Goal: Information Seeking & Learning: Learn about a topic

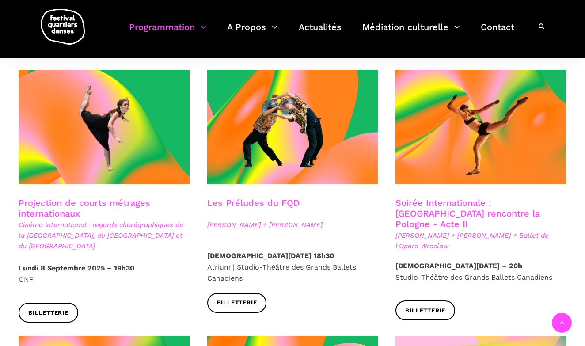
scroll to position [713, 0]
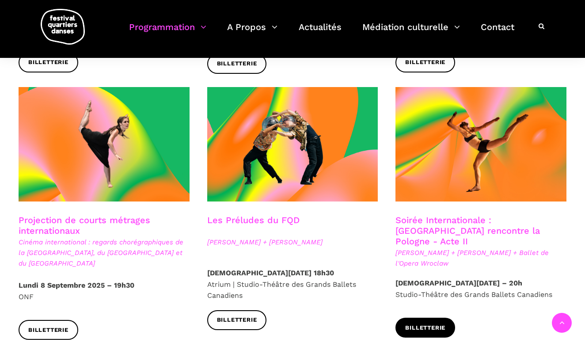
click at [412, 323] on span "Billetterie" at bounding box center [425, 327] width 40 height 9
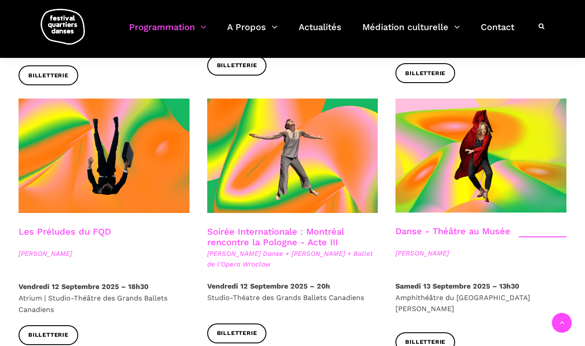
scroll to position [965, 0]
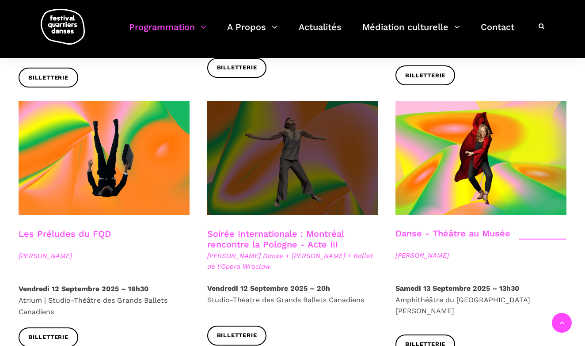
click at [283, 140] on span at bounding box center [292, 158] width 171 height 114
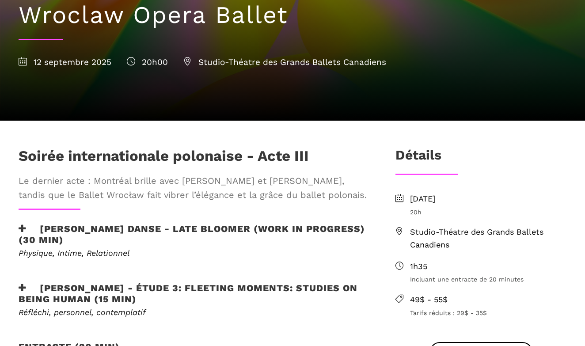
scroll to position [287, 0]
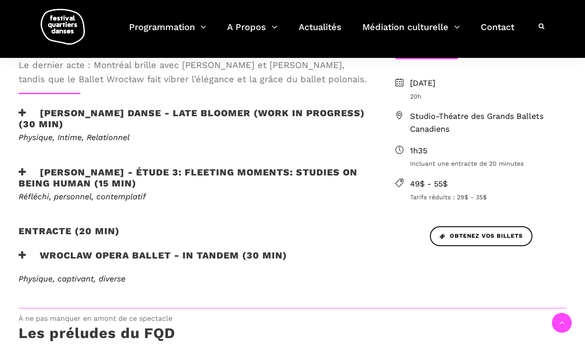
click at [164, 253] on h3 "Wroclaw Opera Ballet - In Tandem (30 min)" at bounding box center [153, 260] width 268 height 22
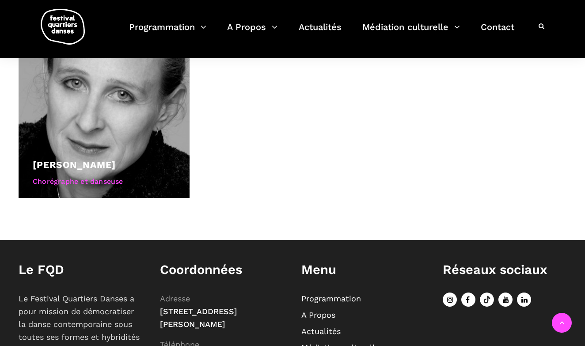
scroll to position [813, 0]
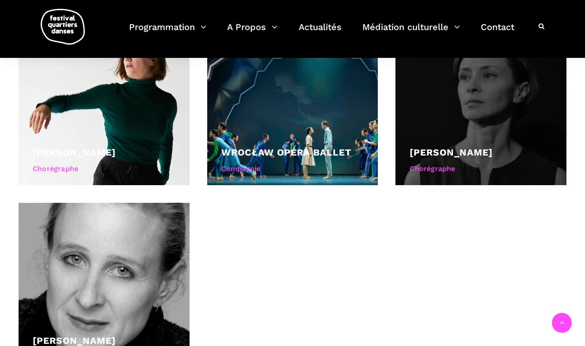
click at [441, 166] on div "Chorégraphe" at bounding box center [480, 168] width 143 height 11
click at [445, 148] on link "[PERSON_NAME]" at bounding box center [450, 152] width 83 height 11
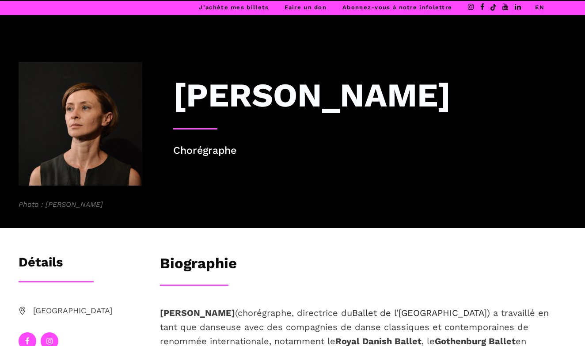
scroll to position [154, 0]
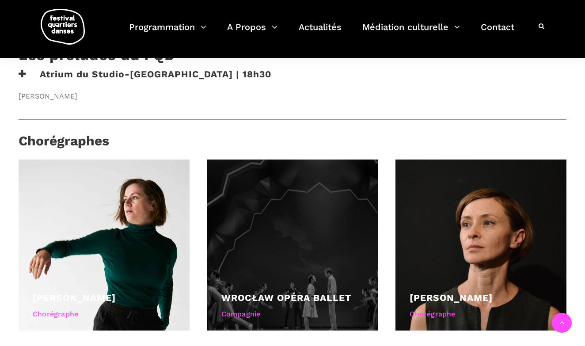
scroll to position [559, 0]
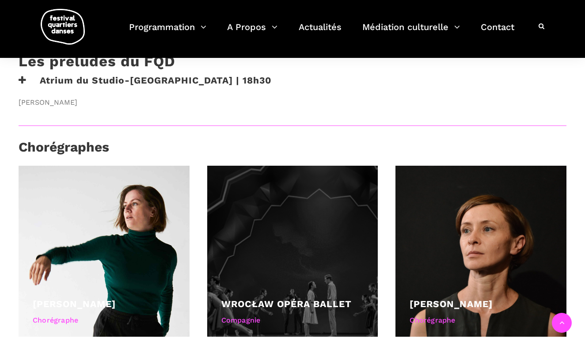
click at [294, 298] on link "Wrocław Opéra Ballet" at bounding box center [286, 303] width 130 height 11
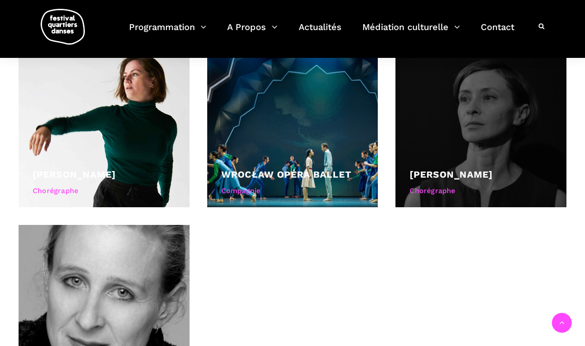
click at [469, 174] on link "[PERSON_NAME]" at bounding box center [450, 174] width 83 height 11
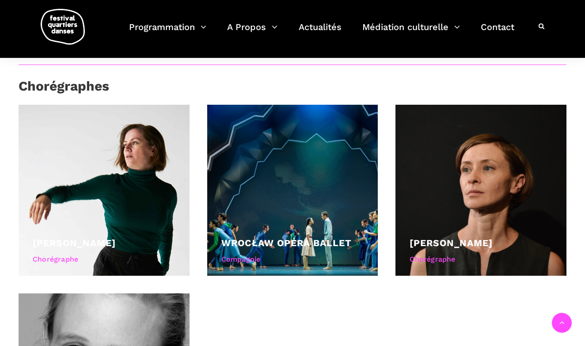
scroll to position [610, 0]
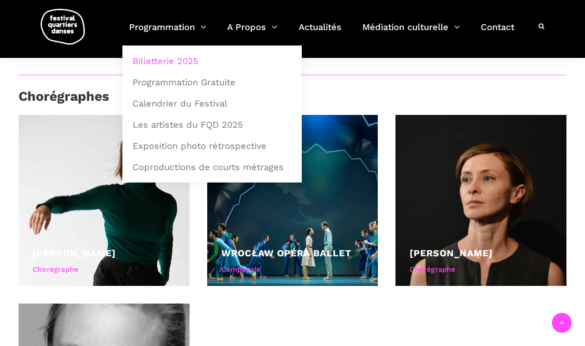
click at [185, 64] on link "Billetterie 2025" at bounding box center [212, 61] width 170 height 20
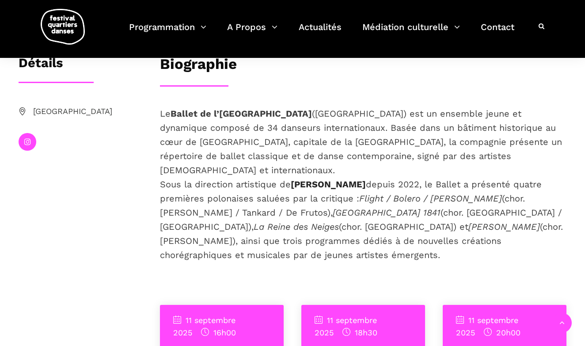
scroll to position [200, 0]
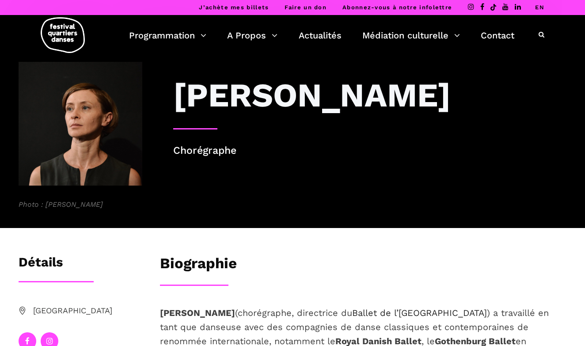
click at [541, 8] on link "EN" at bounding box center [539, 7] width 9 height 7
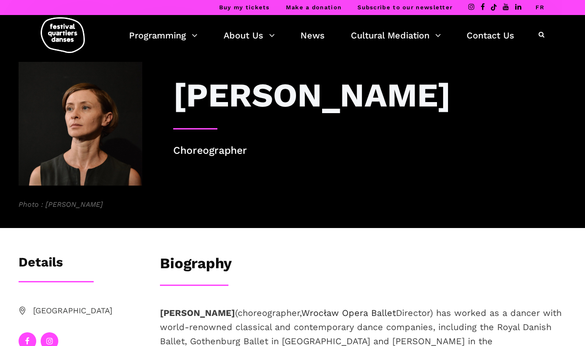
scroll to position [82, 0]
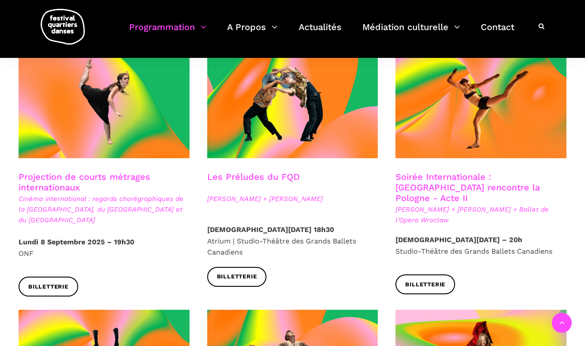
scroll to position [744, 0]
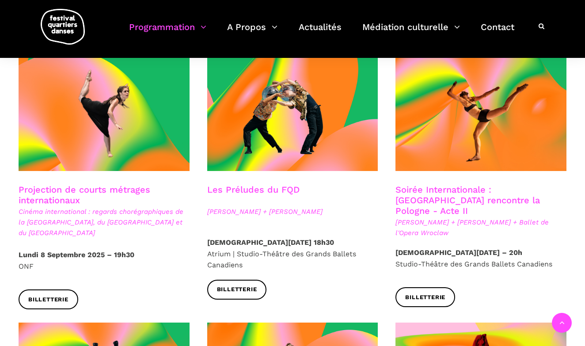
click at [502, 184] on link "Soirée Internationale : Montréal rencontre la Pologne - Acte II" at bounding box center [467, 200] width 144 height 32
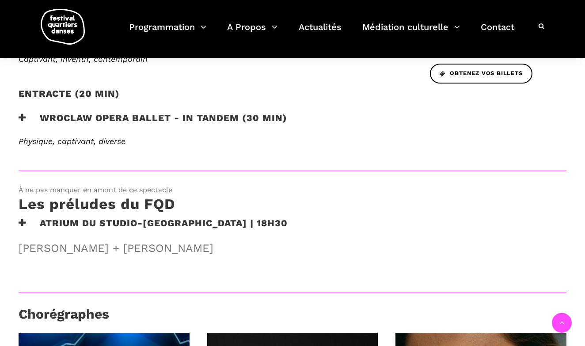
scroll to position [491, 0]
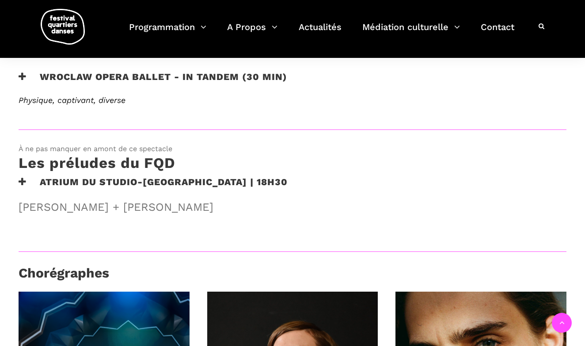
click at [239, 74] on h3 "Wroclaw Opera Ballet - In Tandem (30 min)" at bounding box center [153, 82] width 268 height 22
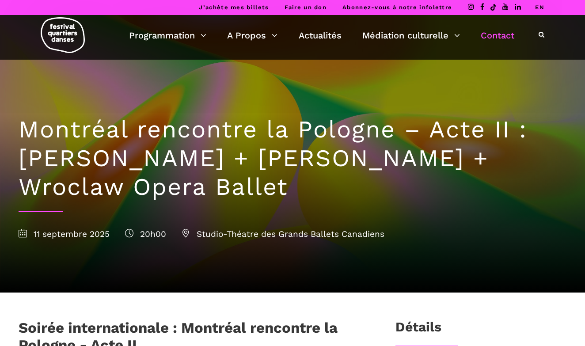
scroll to position [0, 0]
click at [541, 4] on li "EN" at bounding box center [539, 7] width 9 height 15
click at [538, 4] on link "EN" at bounding box center [539, 7] width 9 height 7
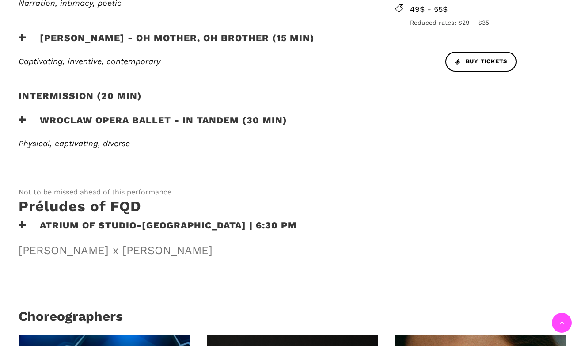
scroll to position [471, 0]
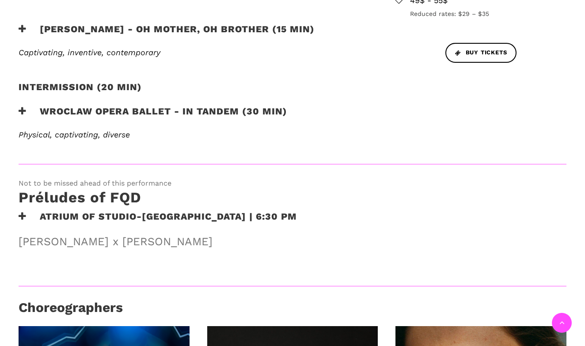
click at [135, 106] on h3 "Wroclaw Opera Ballet - In Tandem (30 min)" at bounding box center [153, 117] width 268 height 22
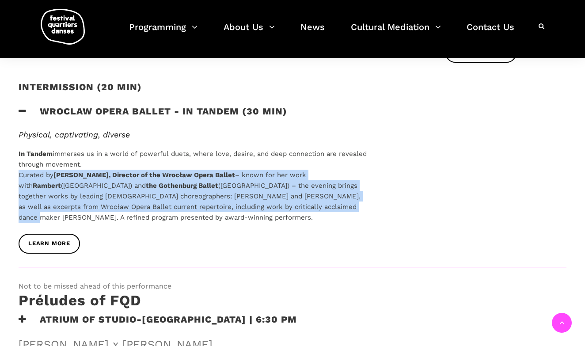
drag, startPoint x: 21, startPoint y: 155, endPoint x: 302, endPoint y: 190, distance: 283.8
click at [302, 190] on p "In Tandem immerses us in a world of powerful duets, where love, desire, and dee…" at bounding box center [193, 185] width 348 height 74
copy p "Curated by [PERSON_NAME], Director of the Wrocław Opera Ballet – known for her …"
